Goal: Information Seeking & Learning: Get advice/opinions

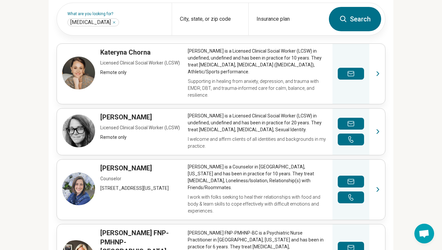
scroll to position [228, 0]
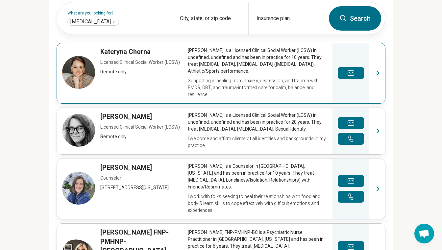
click at [267, 78] on link "View profile" at bounding box center [221, 73] width 328 height 60
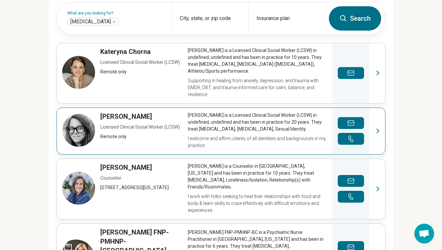
click at [285, 120] on link "View profile" at bounding box center [221, 131] width 328 height 46
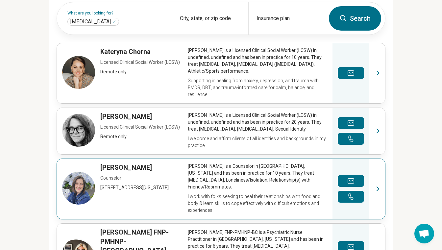
click at [171, 173] on link "View profile" at bounding box center [221, 189] width 328 height 60
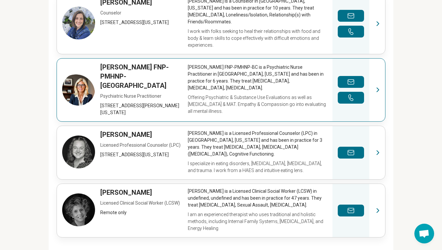
scroll to position [393, 0]
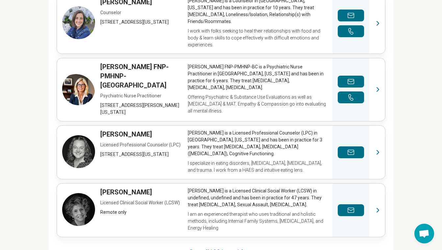
click at [214, 247] on link "See all 1221 providers" at bounding box center [221, 251] width 64 height 9
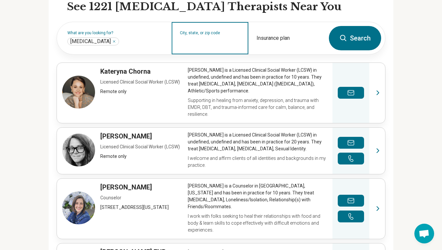
click at [200, 46] on input "City, state, or zip code" at bounding box center [210, 42] width 60 height 8
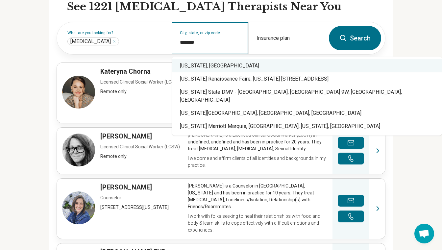
click at [206, 63] on div "New York, NY" at bounding box center [307, 65] width 270 height 13
type input "**********"
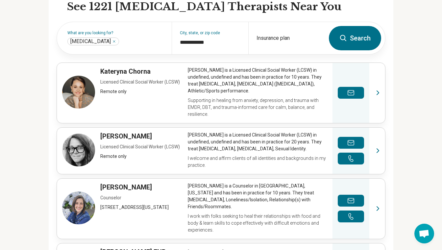
click at [351, 46] on button "Search" at bounding box center [355, 38] width 52 height 24
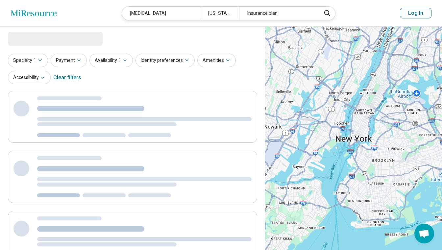
select select "***"
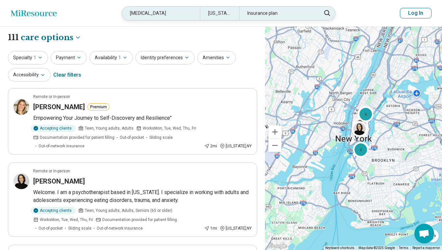
click at [220, 17] on div "New York, NY" at bounding box center [219, 13] width 39 height 13
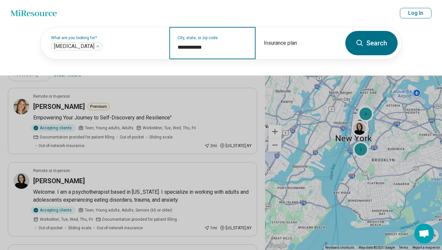
click at [212, 45] on input "**********" at bounding box center [212, 47] width 70 height 8
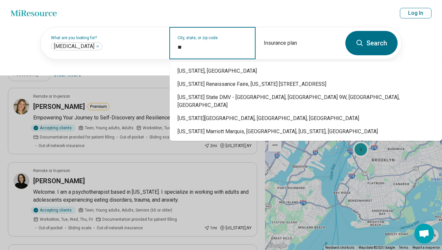
type input "*"
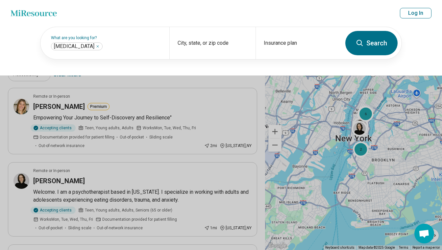
click at [379, 48] on button "Search" at bounding box center [371, 43] width 52 height 24
click at [291, 68] on div "What are you looking for? Binge-Eating Disorder *** City, state, or zip code In…" at bounding box center [221, 50] width 442 height 49
click at [196, 44] on div "City, state, or zip code" at bounding box center [212, 43] width 86 height 32
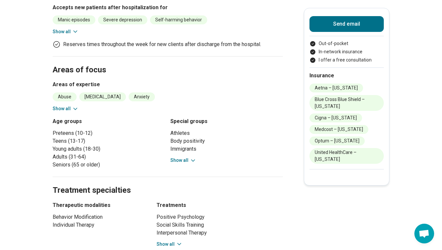
scroll to position [279, 0]
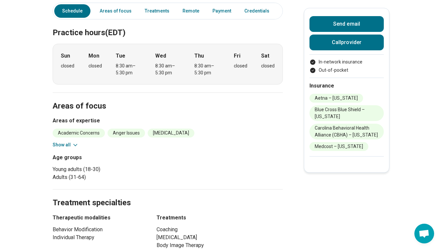
scroll to position [135, 0]
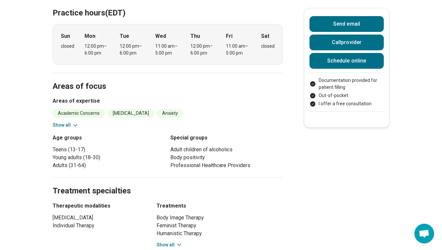
scroll to position [205, 0]
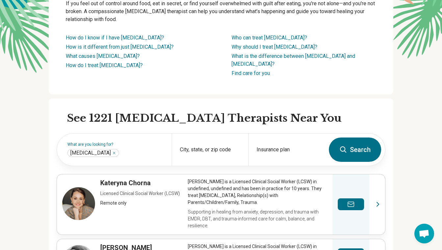
scroll to position [97, 0]
click at [342, 153] on button "Search" at bounding box center [355, 149] width 52 height 24
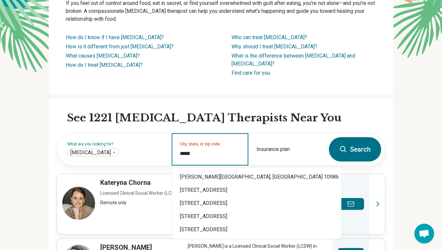
type input "*****"
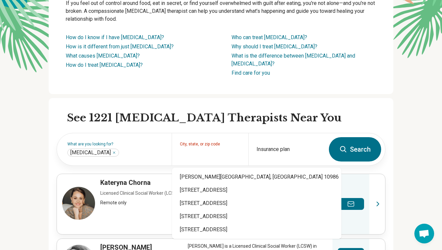
click at [336, 155] on button "Search" at bounding box center [355, 149] width 52 height 24
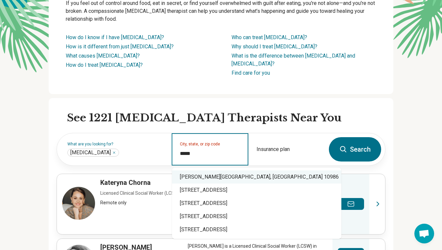
click at [225, 175] on div "[PERSON_NAME][GEOGRAPHIC_DATA], [GEOGRAPHIC_DATA] 10986" at bounding box center [256, 176] width 169 height 13
type input "**********"
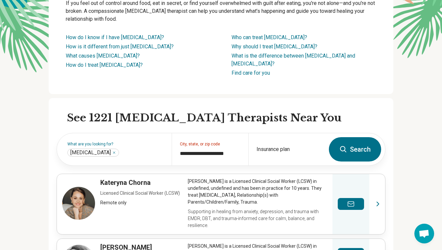
click at [358, 158] on button "Search" at bounding box center [355, 149] width 52 height 24
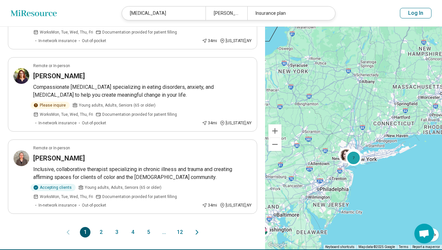
scroll to position [681, 0]
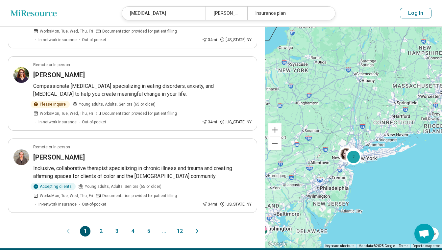
click at [103, 230] on button "2" at bounding box center [101, 231] width 11 height 11
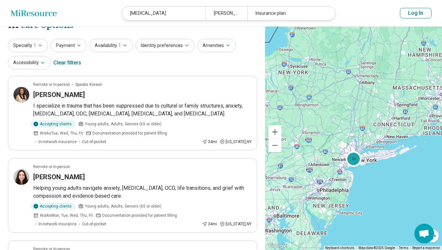
scroll to position [13, 0]
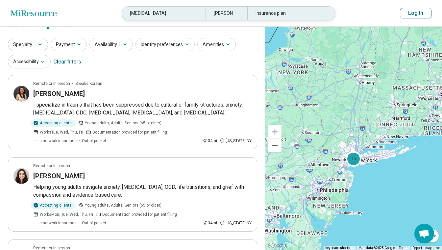
click at [184, 18] on div "[MEDICAL_DATA]" at bounding box center [163, 13] width 83 height 13
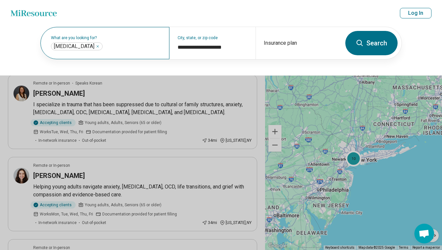
click at [142, 51] on div "What are you looking for? Binge-Eating Disorder ***" at bounding box center [104, 43] width 129 height 32
click at [90, 47] on span "[MEDICAL_DATA]" at bounding box center [74, 46] width 40 height 7
click at [381, 62] on div "**********" at bounding box center [221, 50] width 442 height 49
click at [370, 47] on button "Search" at bounding box center [371, 43] width 52 height 24
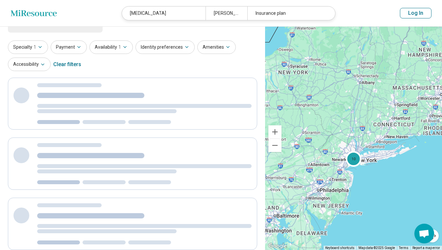
scroll to position [0, 0]
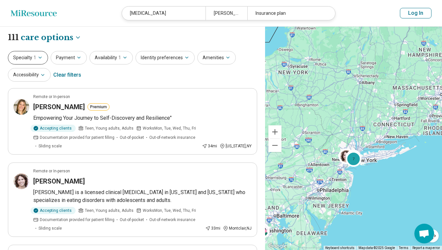
click at [41, 54] on button "Specialty 1" at bounding box center [28, 57] width 40 height 13
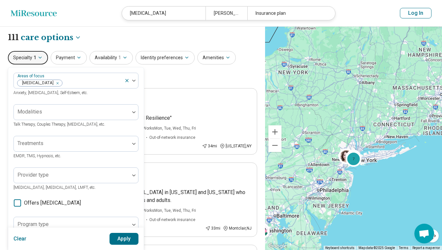
click at [42, 57] on icon "button" at bounding box center [39, 57] width 5 height 5
click at [120, 238] on button "Apply" at bounding box center [123, 239] width 29 height 12
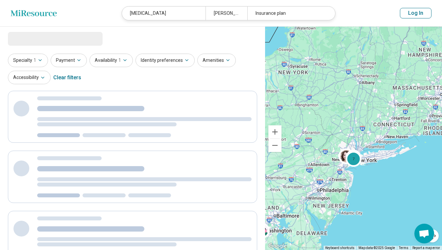
select select "***"
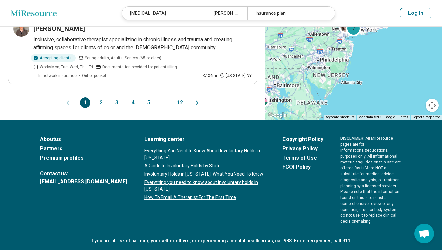
scroll to position [809, 0]
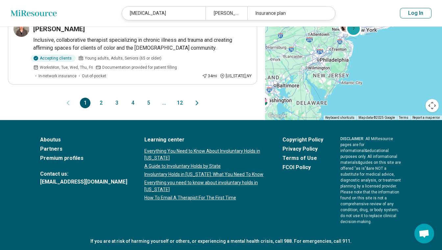
click at [98, 102] on button "2" at bounding box center [101, 103] width 11 height 11
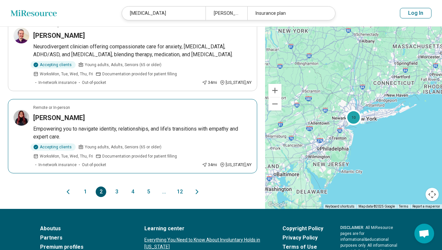
scroll to position [729, 0]
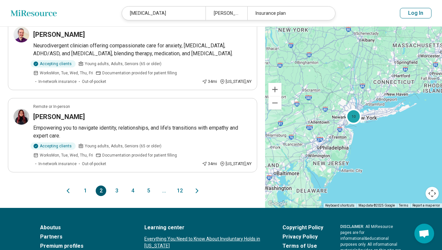
click at [114, 192] on button "3" at bounding box center [116, 190] width 11 height 11
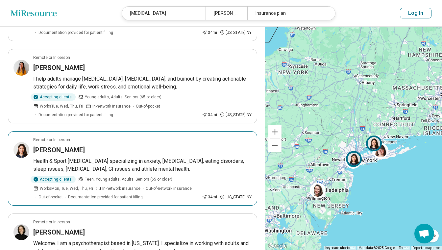
scroll to position [241, 0]
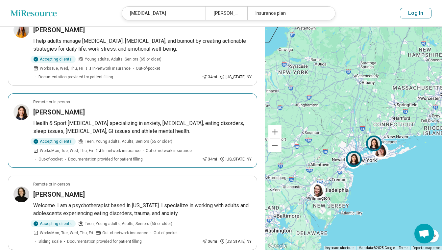
click at [127, 117] on article "Remote or In-person Margaret Maher Health & Sport Psychologist specializing in …" at bounding box center [132, 130] width 249 height 74
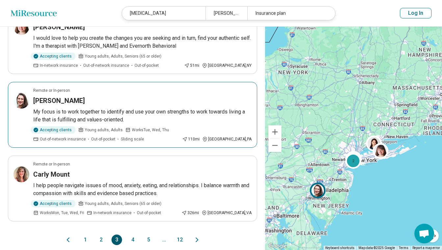
scroll to position [625, 0]
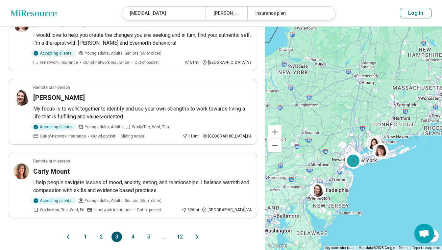
click at [131, 238] on button "4" at bounding box center [132, 236] width 11 height 11
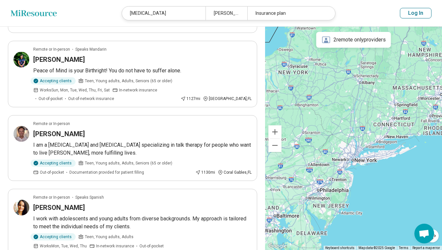
scroll to position [369, 0]
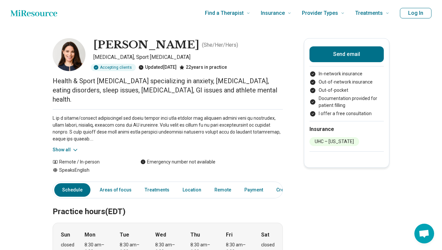
click at [76, 149] on icon at bounding box center [75, 150] width 3 height 2
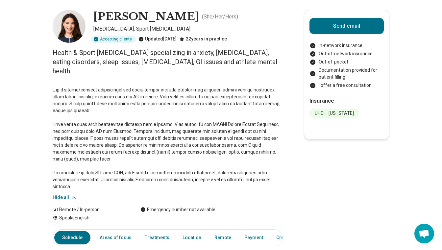
scroll to position [31, 0]
